Goal: Task Accomplishment & Management: Complete application form

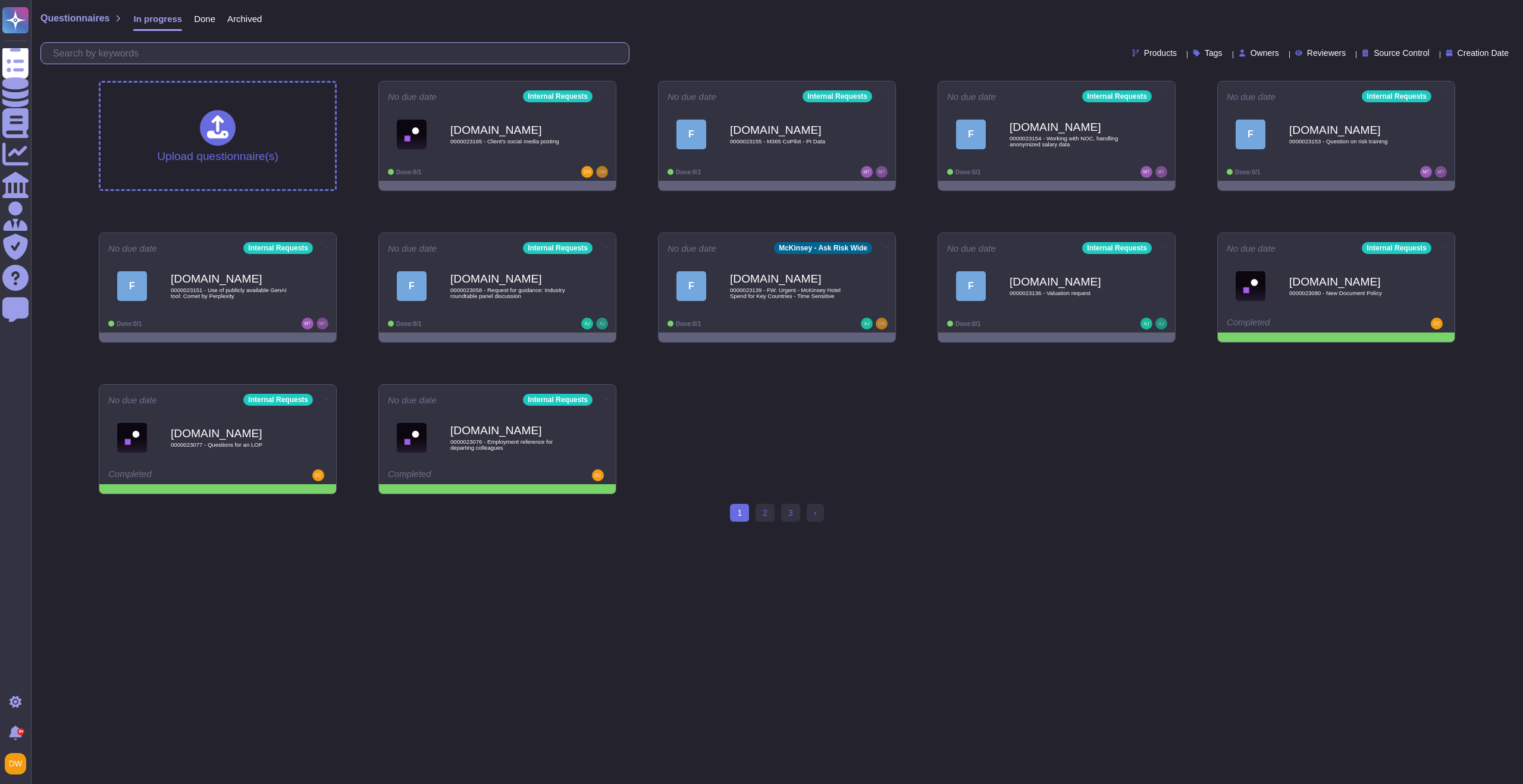
click at [308, 51] on input "text" at bounding box center [338, 53] width 582 height 21
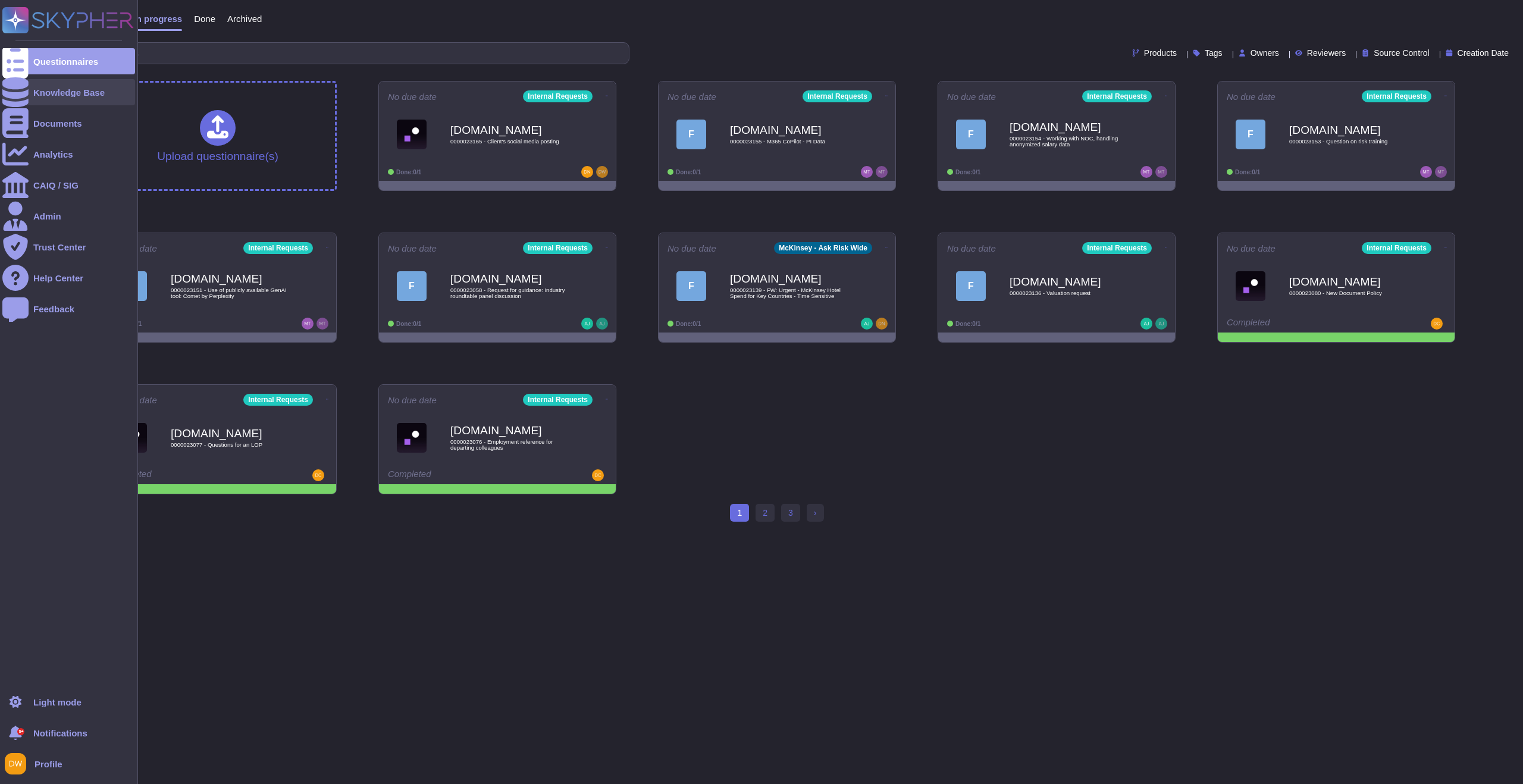
click at [43, 88] on div "Knowledge Base" at bounding box center [69, 92] width 72 height 9
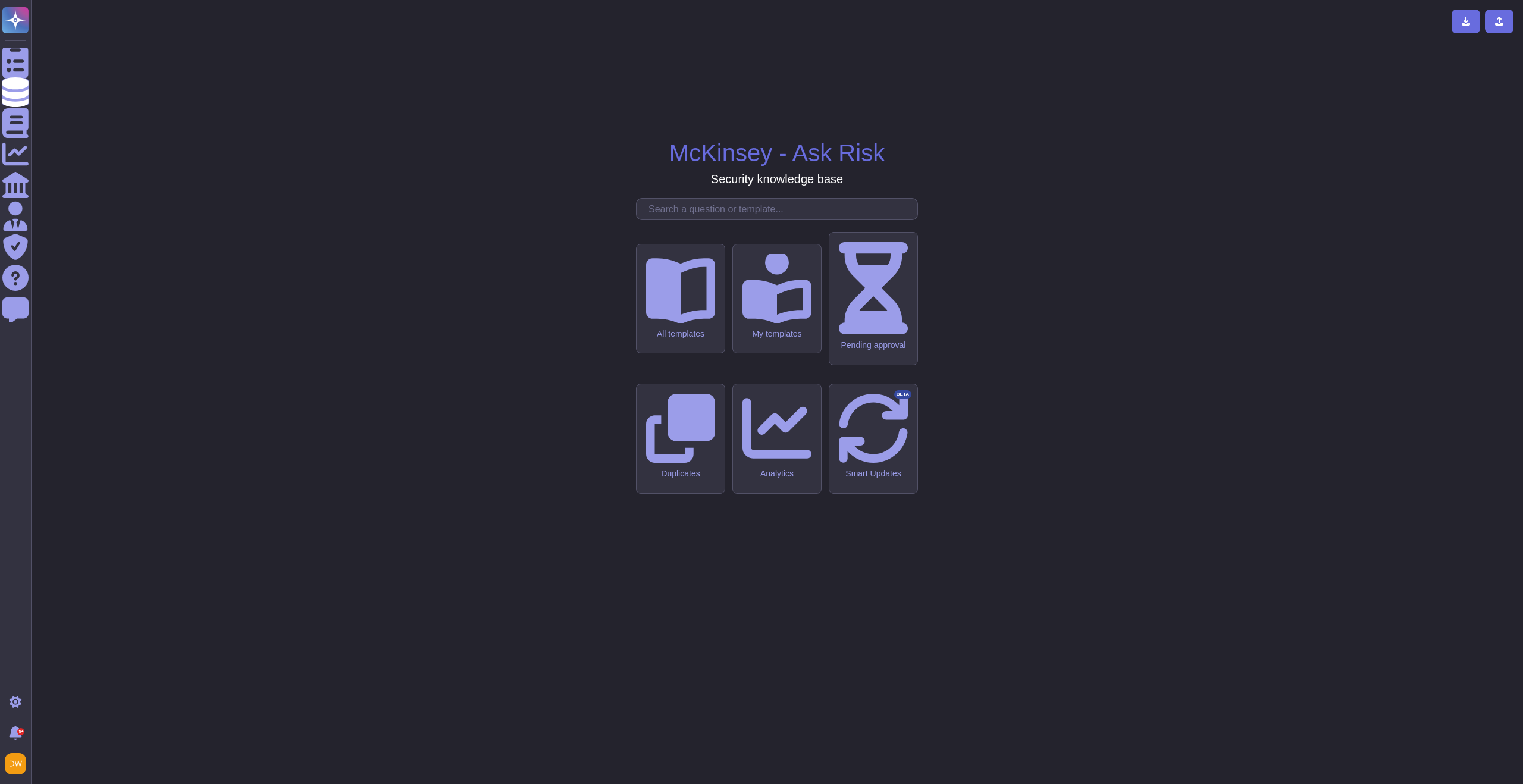
click at [685, 219] on input "text" at bounding box center [780, 209] width 275 height 21
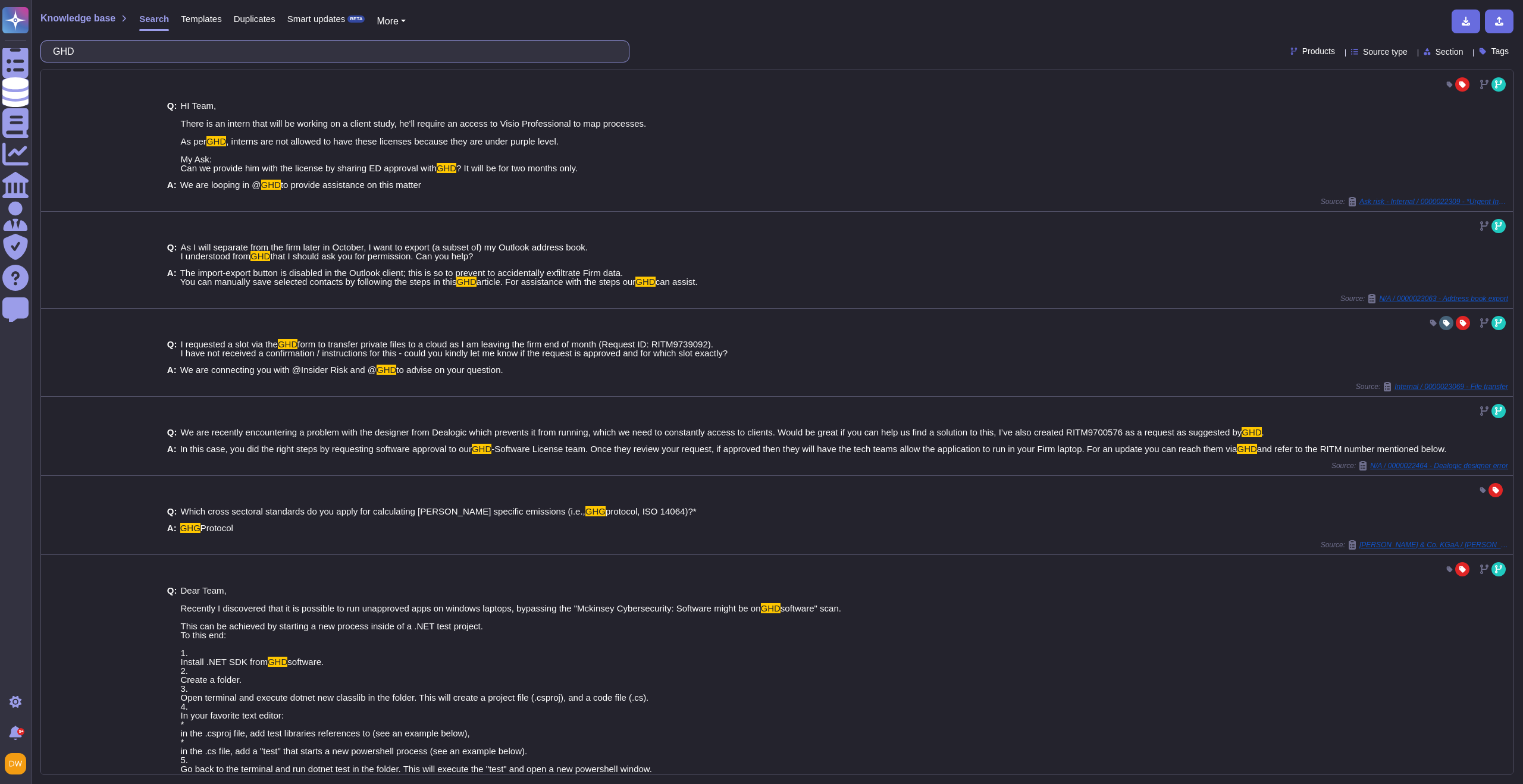
click at [164, 56] on input "GHD" at bounding box center [332, 51] width 570 height 21
paste input "Transport Layer Security (TLS)"
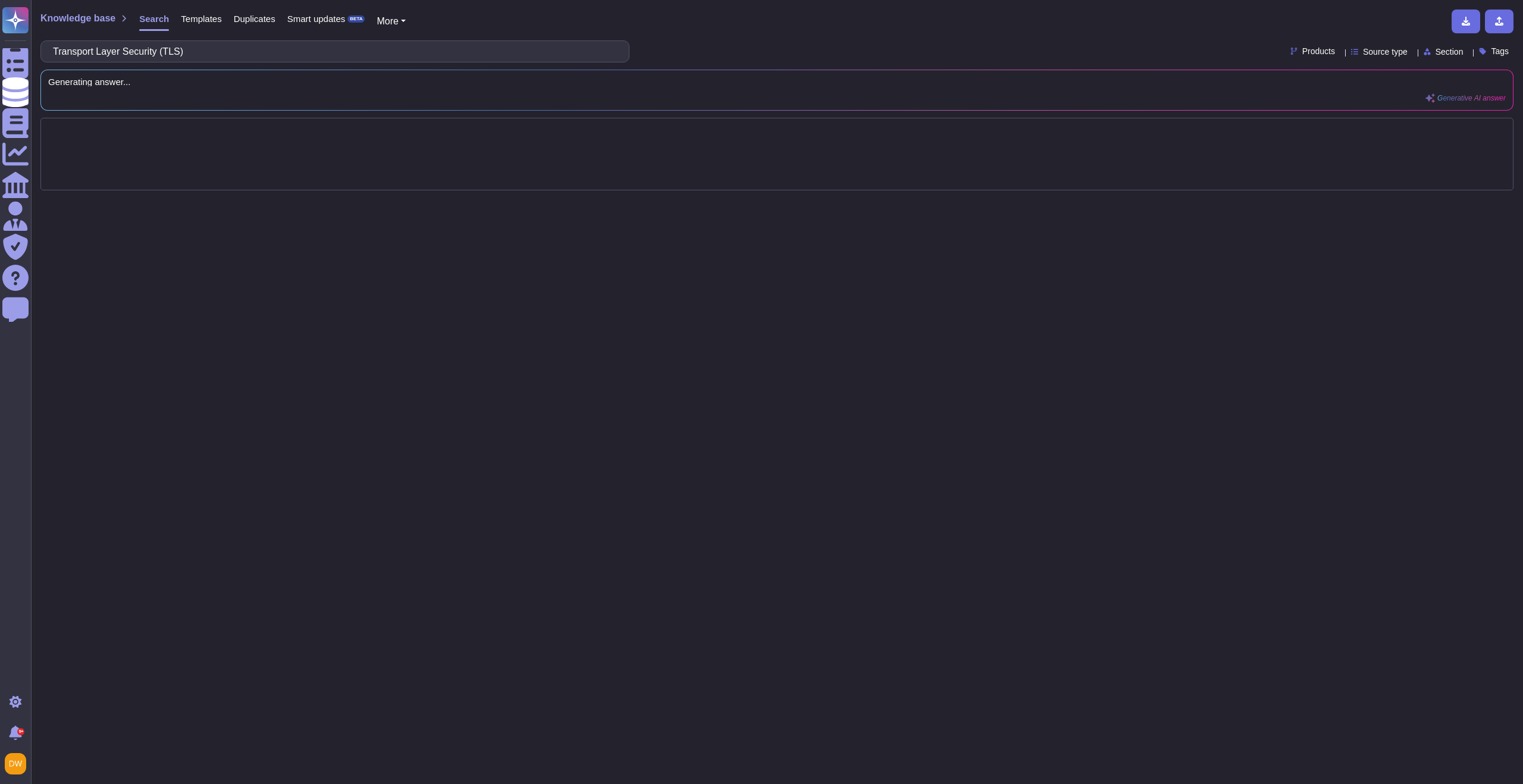
type input "Transport Layer Security (TLS)"
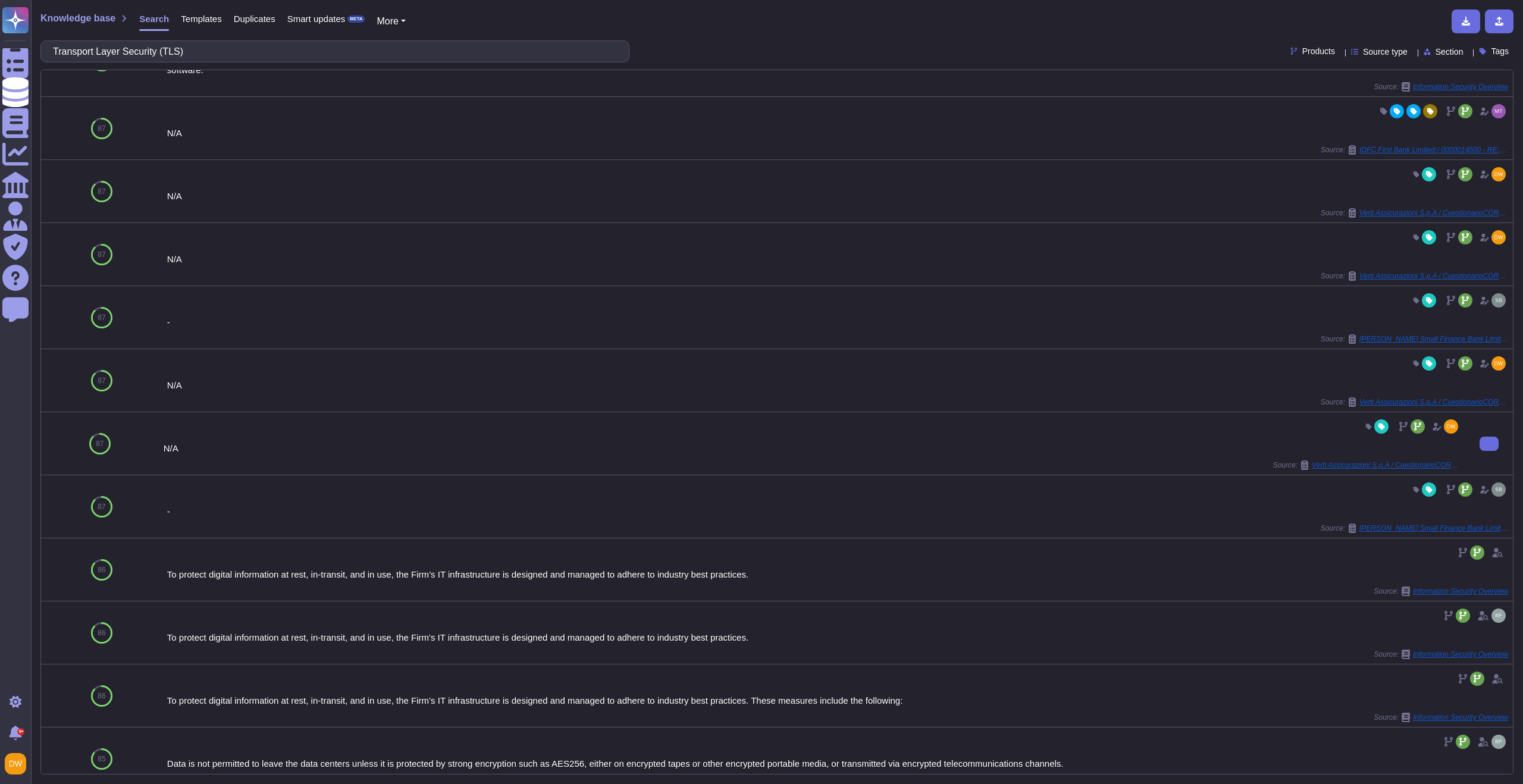
scroll to position [256, 0]
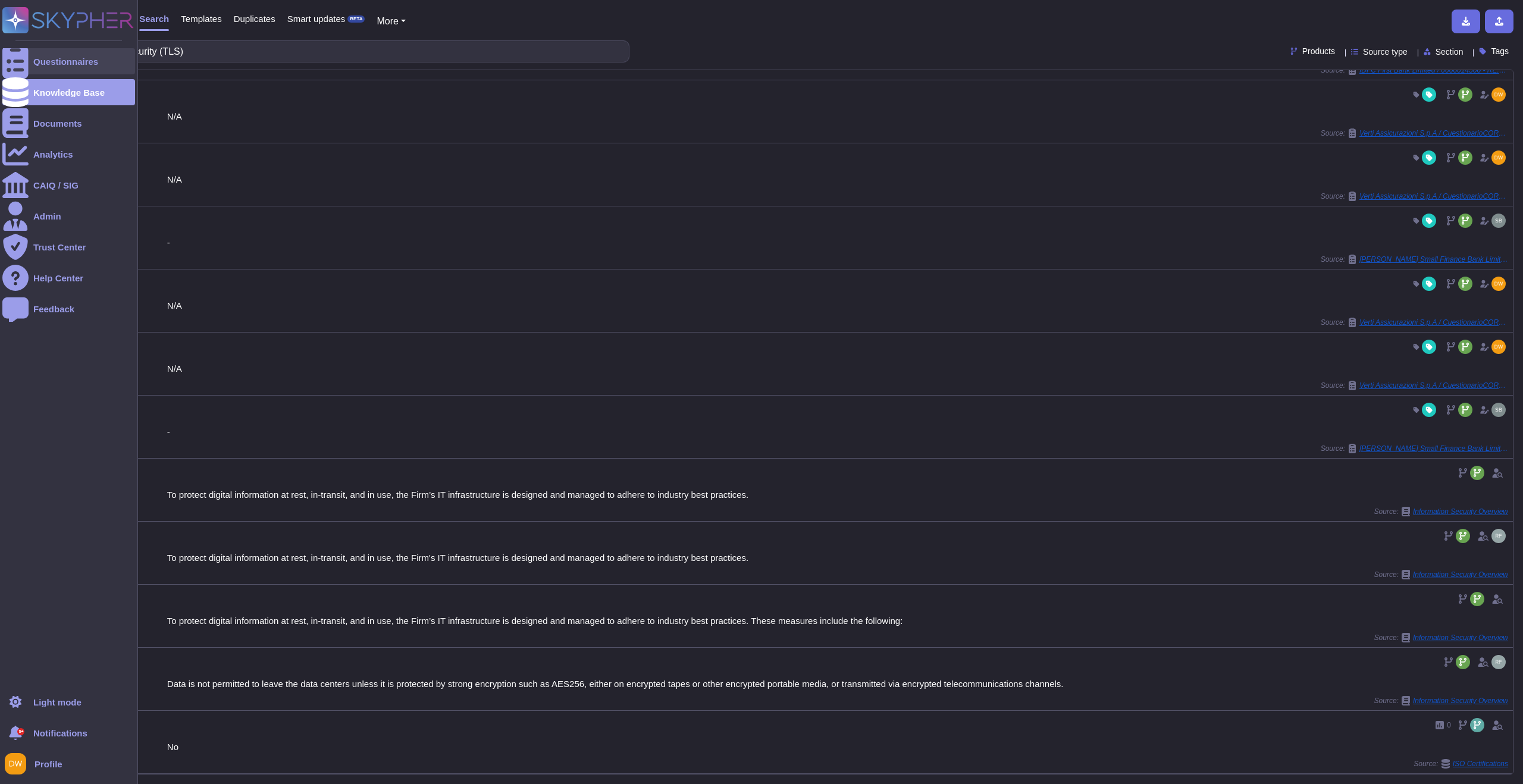
click at [42, 54] on div "Questionnaires" at bounding box center [69, 61] width 132 height 26
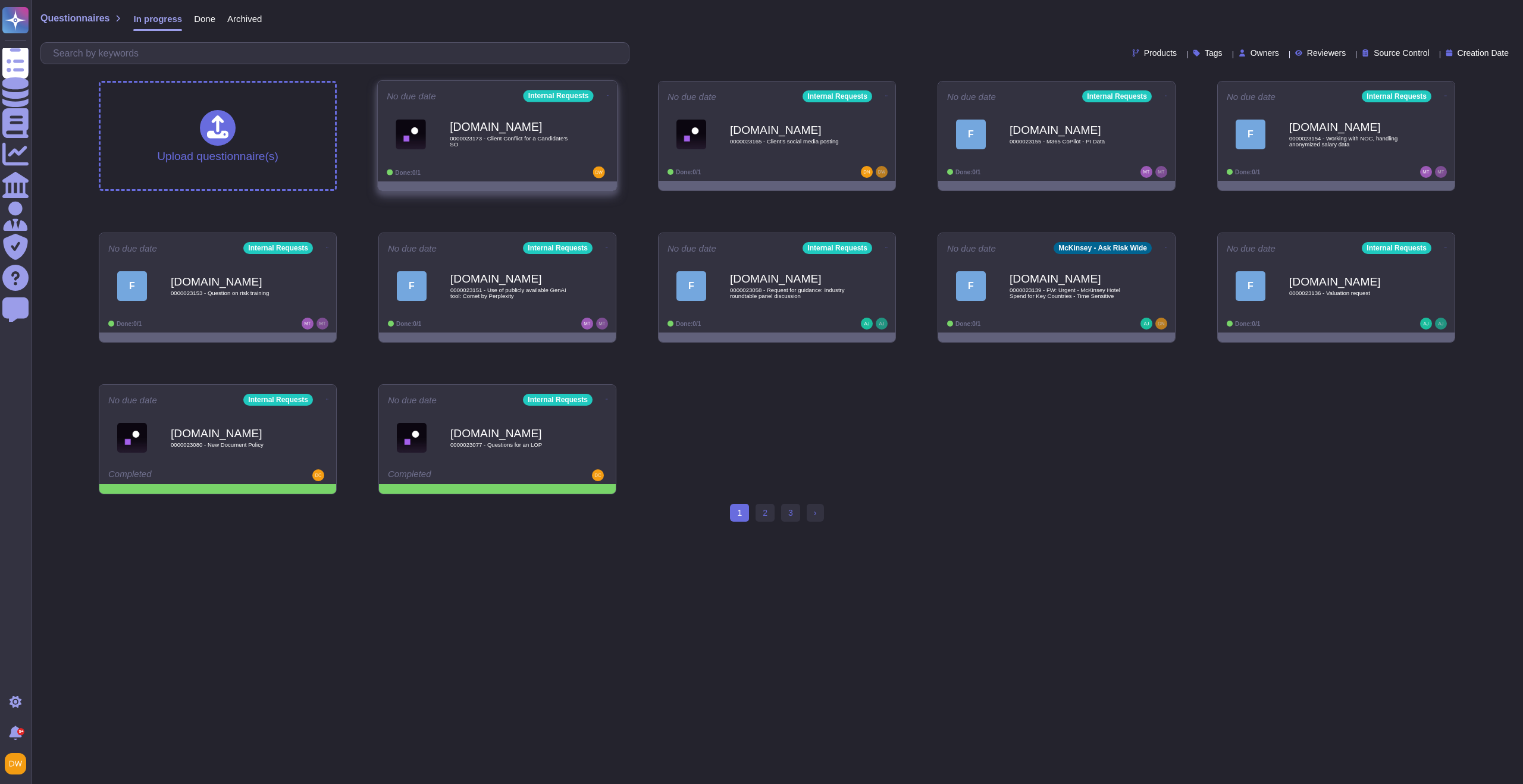
click at [519, 169] on div "Done: 0/1" at bounding box center [460, 173] width 148 height 12
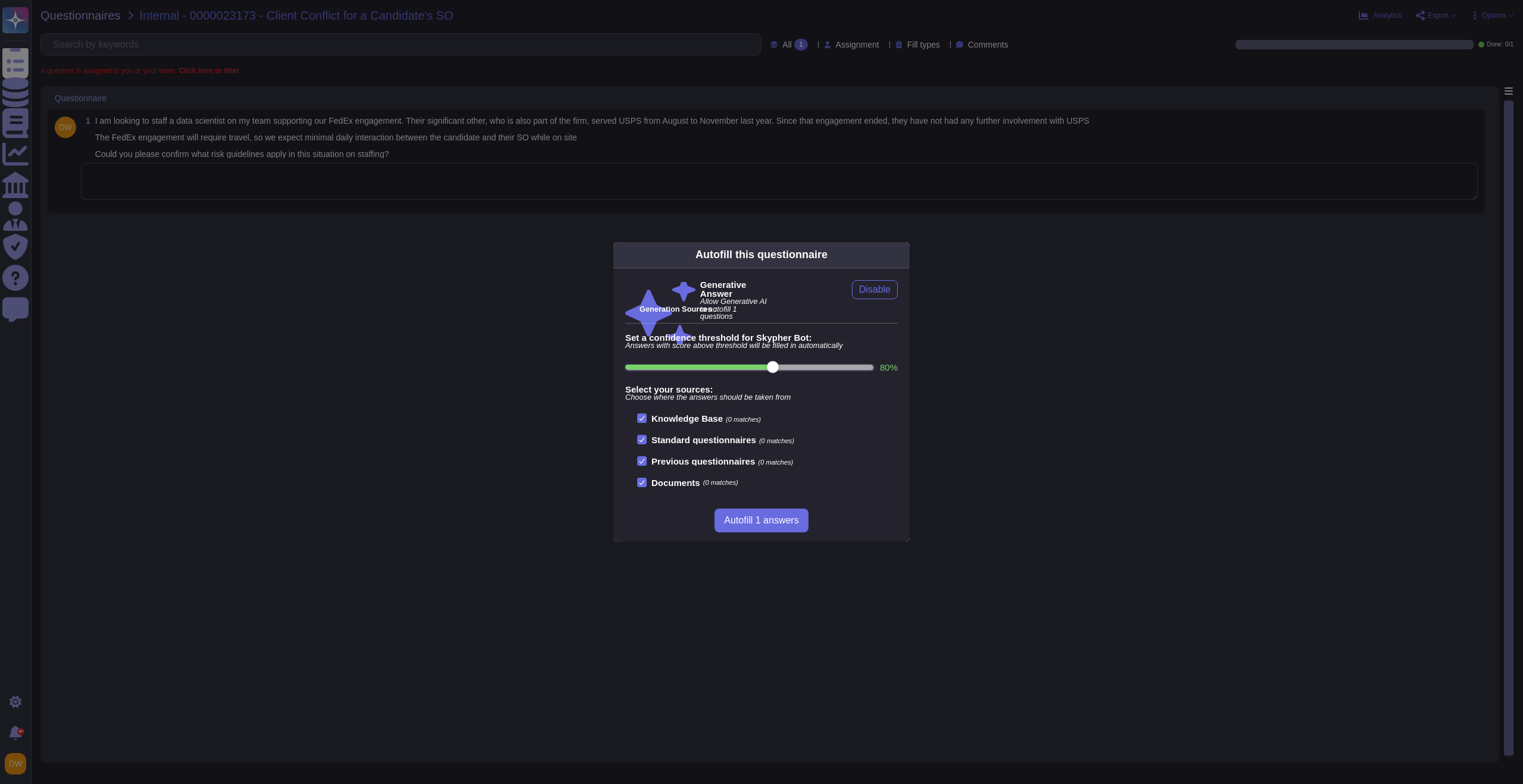
click at [463, 257] on div "Autofill this questionnaire Generative Answer Allow Generative AI to autofill 1…" at bounding box center [761, 392] width 1523 height 784
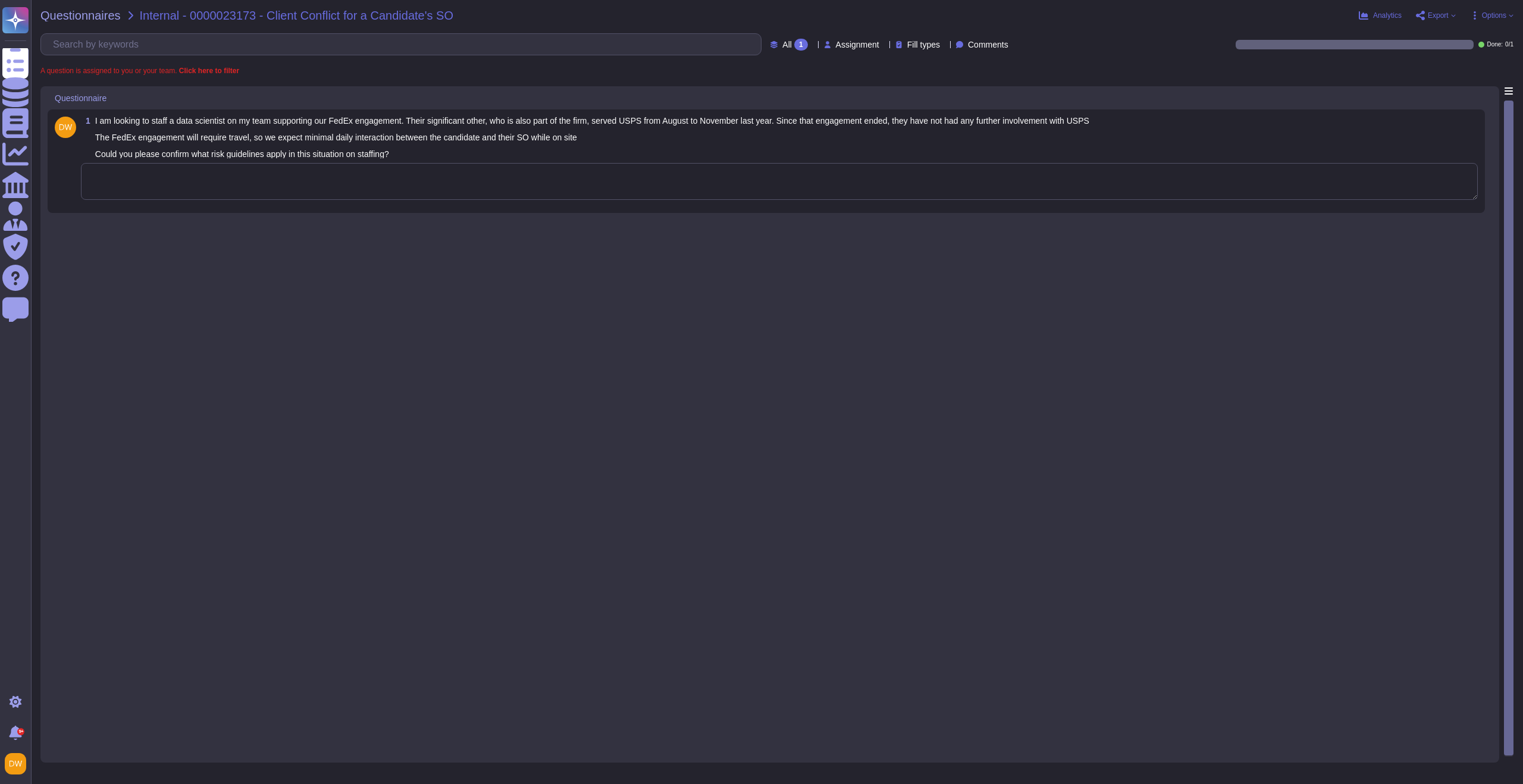
click at [462, 164] on textarea at bounding box center [779, 181] width 1397 height 37
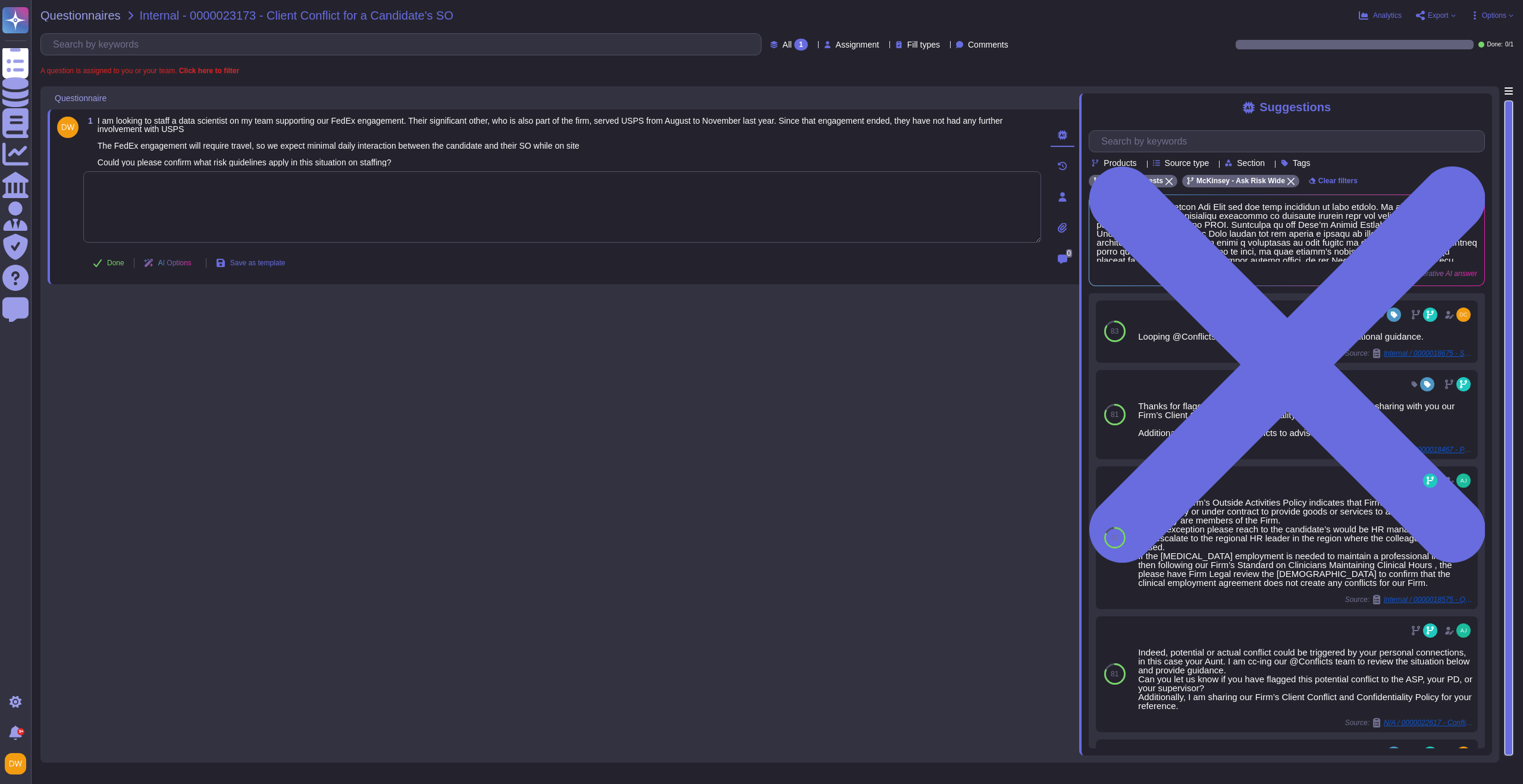
click at [87, 22] on div "Questionnaires Internal - 0000023173 - Client Conflict for a Candidate's SO Ana…" at bounding box center [776, 392] width 1492 height 784
click at [93, 12] on span "Questionnaires" at bounding box center [80, 16] width 80 height 12
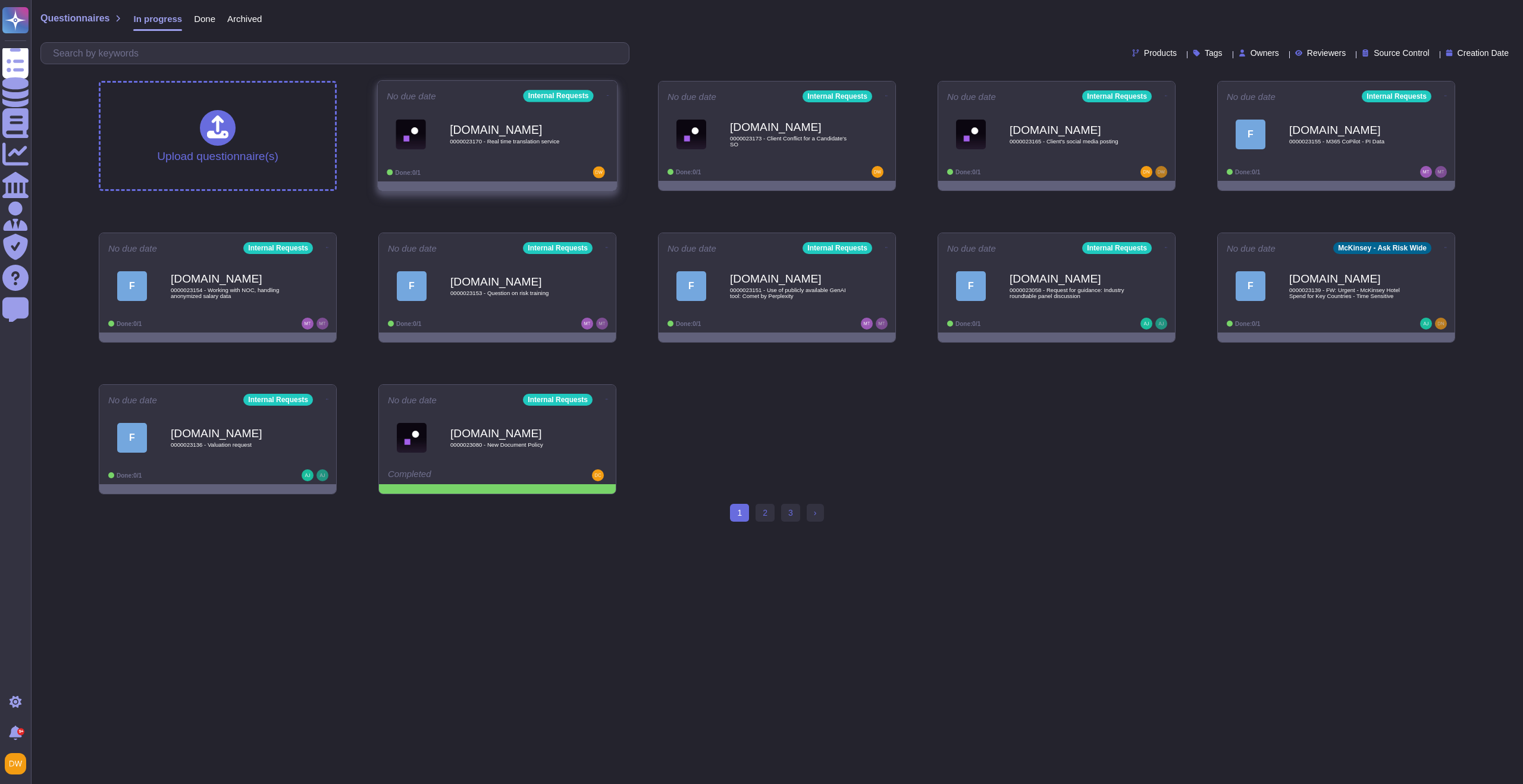
click at [555, 155] on div "[DOMAIN_NAME] 0000023170 - Real time translation service" at bounding box center [510, 134] width 120 height 48
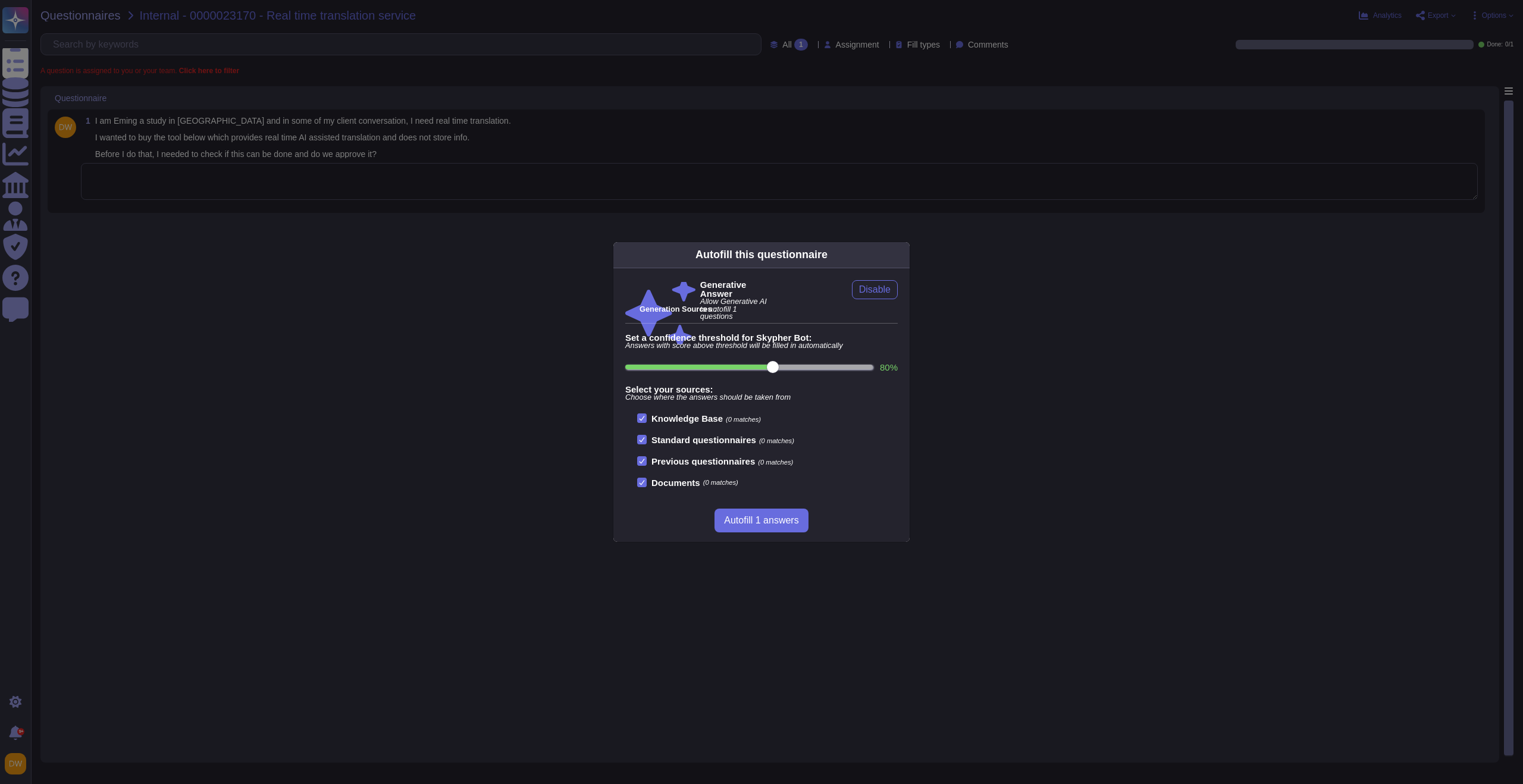
click at [126, 37] on div "Autofill this questionnaire Generative Answer Allow Generative AI to autofill 1…" at bounding box center [761, 392] width 1523 height 784
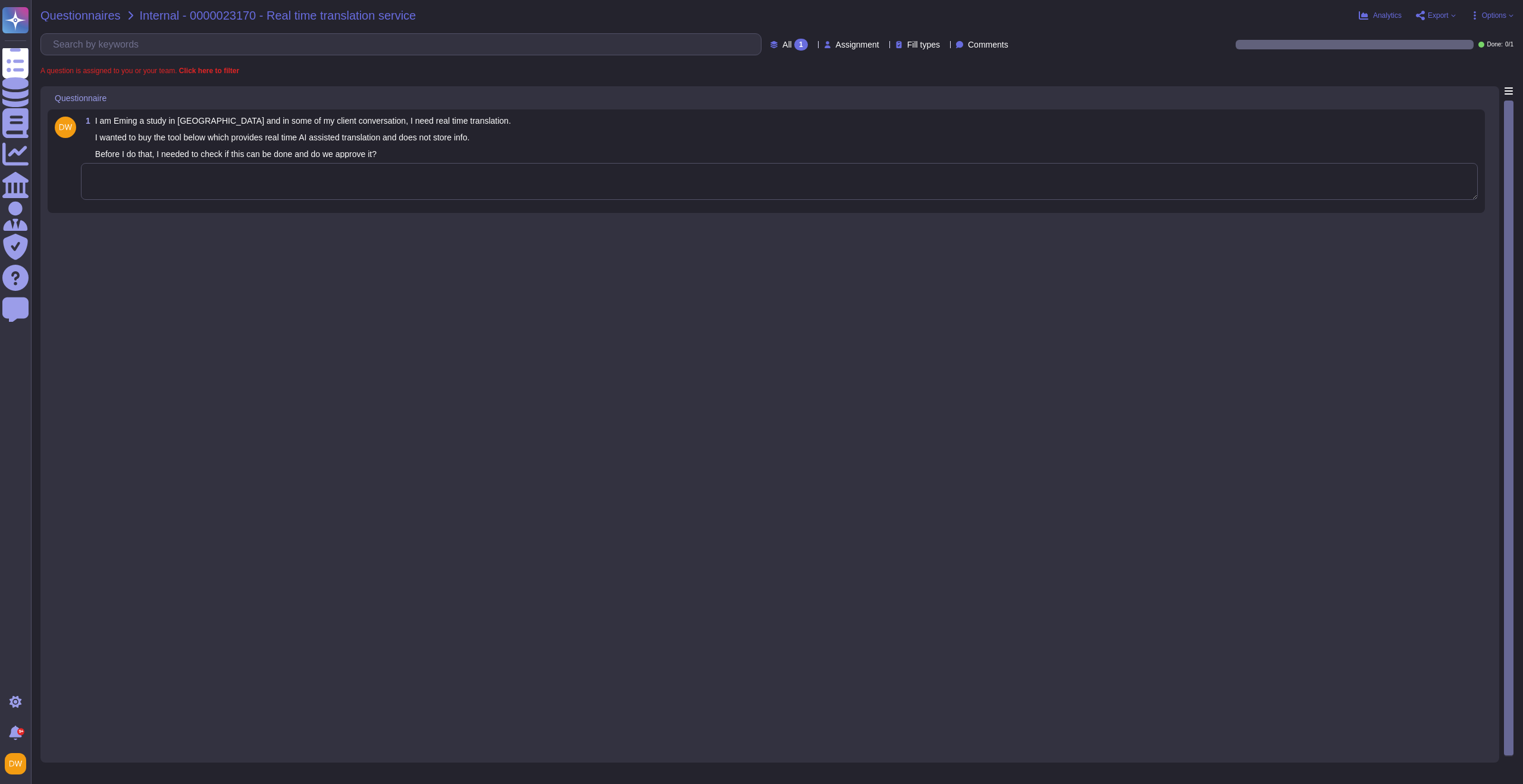
click at [95, 12] on span "Questionnaires" at bounding box center [80, 16] width 80 height 12
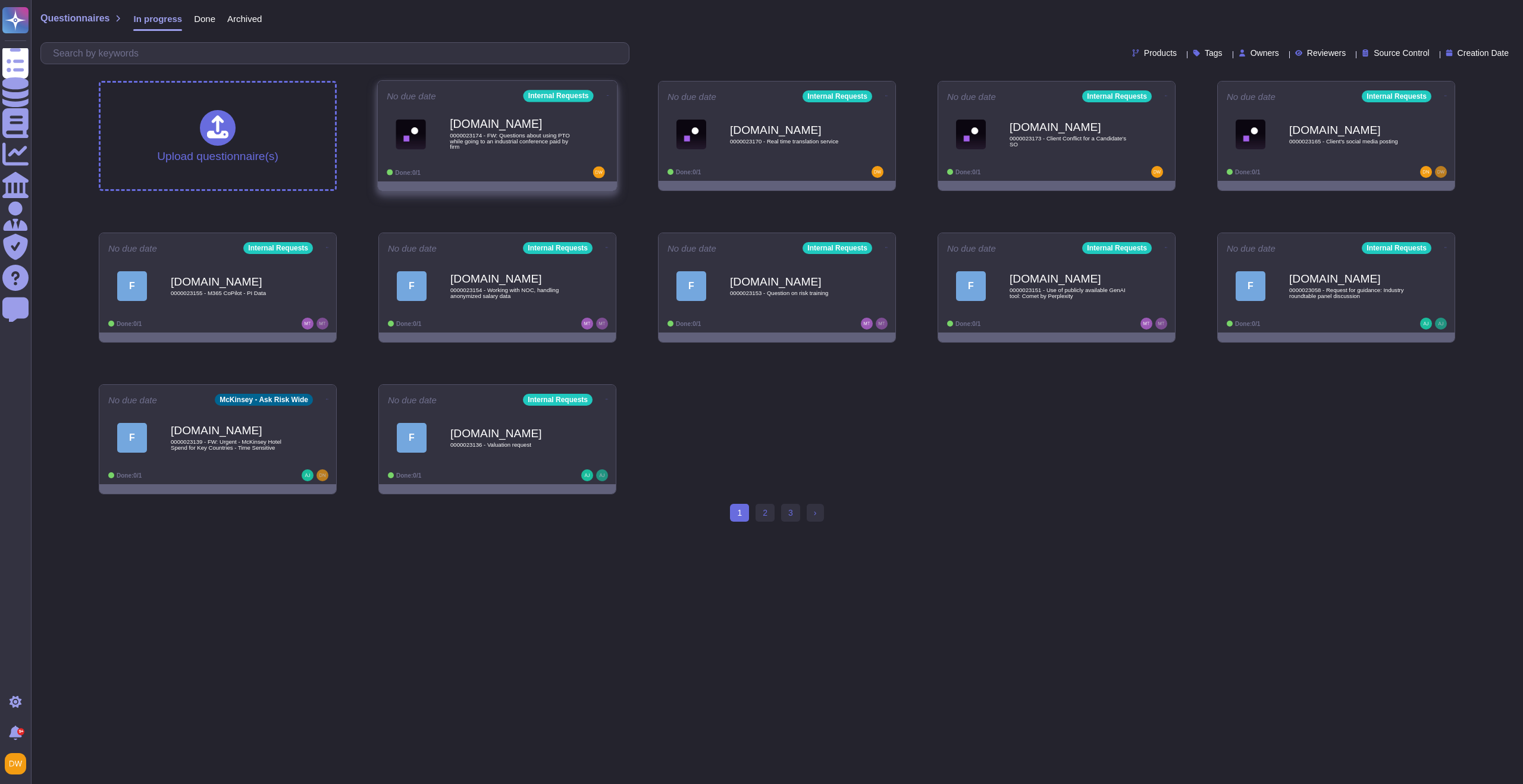
click at [488, 143] on span "0000023174 - FW: Questions about using PTO while going to an industrial confere…" at bounding box center [510, 141] width 120 height 17
